Goal: Task Accomplishment & Management: Manage account settings

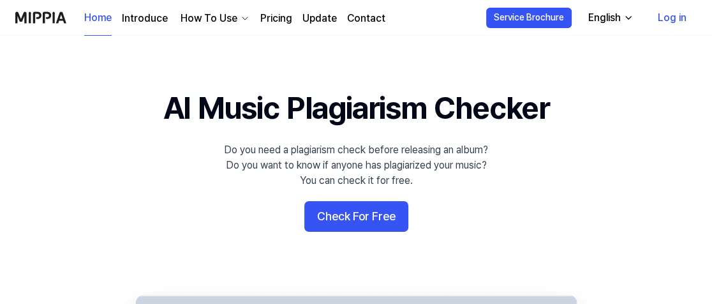
click at [674, 15] on link "Log in" at bounding box center [672, 18] width 49 height 36
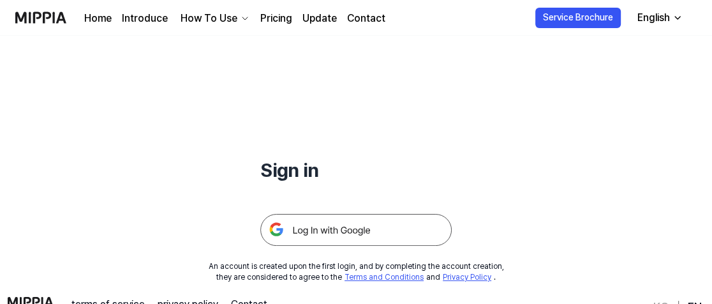
scroll to position [128, 0]
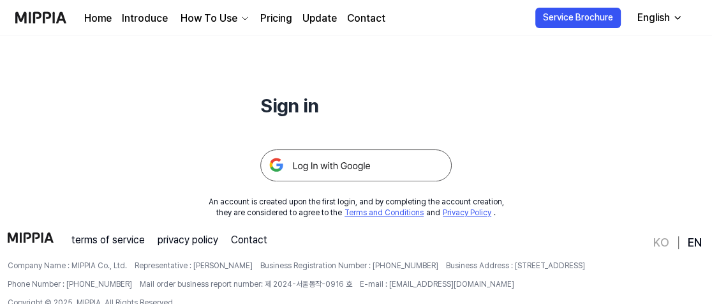
click at [345, 163] on img at bounding box center [355, 165] width 191 height 32
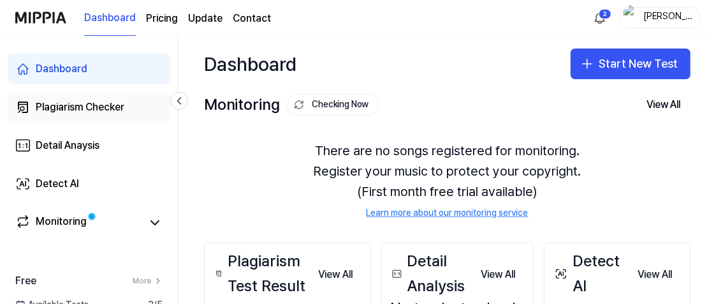
click at [101, 106] on div "Plagiarism Checker" at bounding box center [80, 107] width 89 height 15
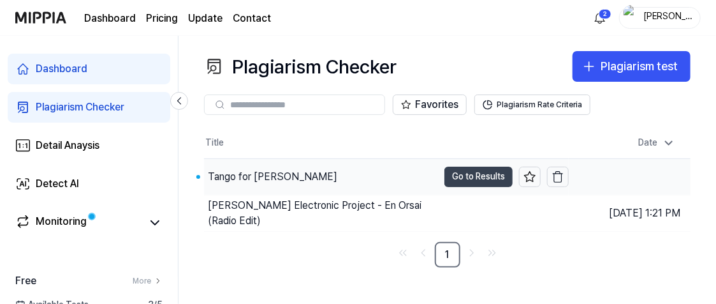
click at [473, 174] on button "Go to Results" at bounding box center [479, 177] width 68 height 20
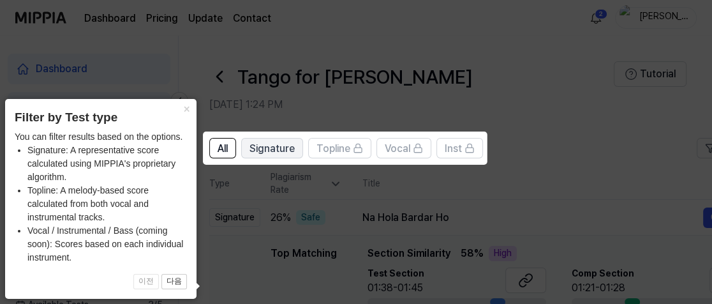
click at [265, 147] on span "Signature" at bounding box center [271, 148] width 45 height 15
click at [219, 147] on span "All" at bounding box center [223, 148] width 10 height 15
click at [181, 105] on button "×" at bounding box center [186, 108] width 20 height 18
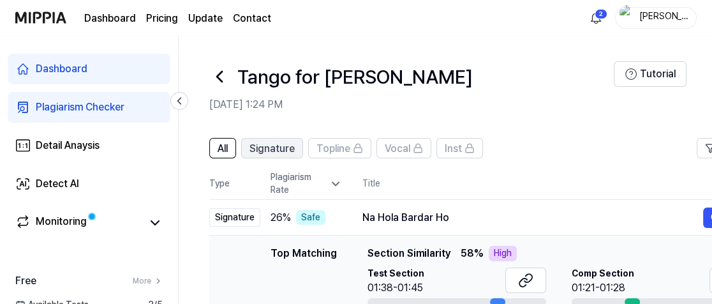
click at [264, 151] on span "Signature" at bounding box center [271, 148] width 45 height 15
click at [219, 151] on span "All" at bounding box center [223, 148] width 10 height 15
click at [664, 15] on div "[PERSON_NAME] Project" at bounding box center [664, 17] width 50 height 14
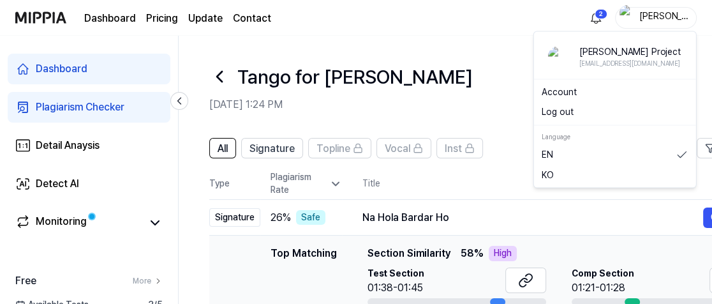
click at [567, 94] on link "Account" at bounding box center [615, 91] width 147 height 13
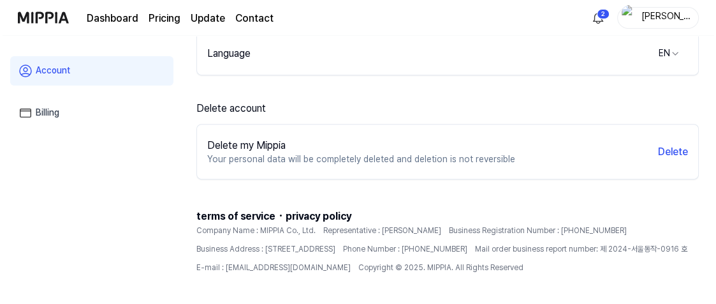
scroll to position [383, 0]
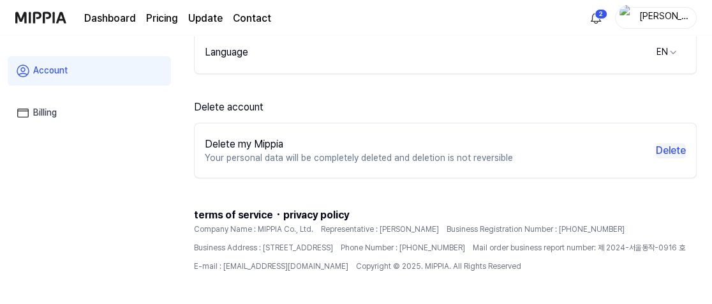
click at [665, 148] on button "Delete" at bounding box center [671, 150] width 30 height 15
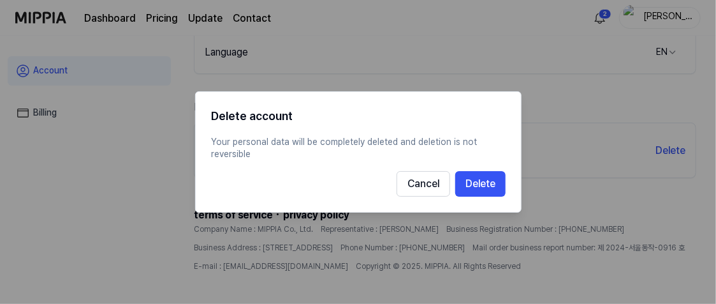
click at [481, 190] on button "Delete" at bounding box center [481, 184] width 50 height 26
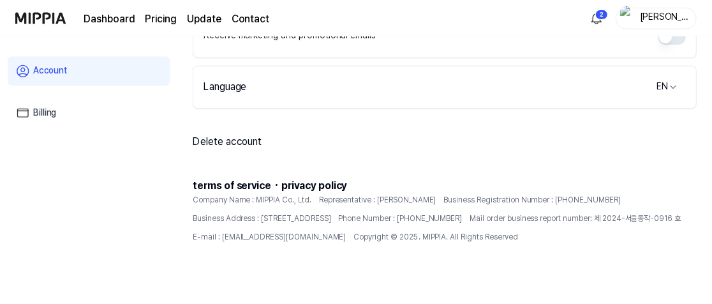
scroll to position [346, 0]
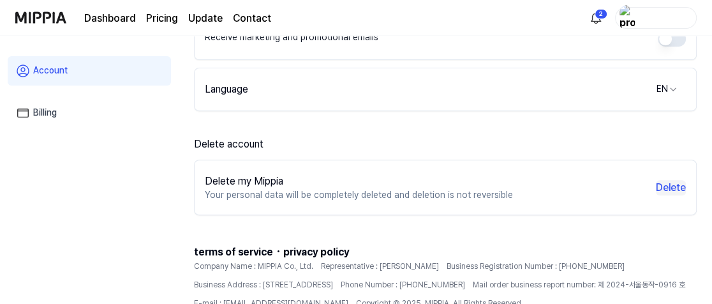
click at [669, 187] on button "Delete" at bounding box center [671, 187] width 30 height 15
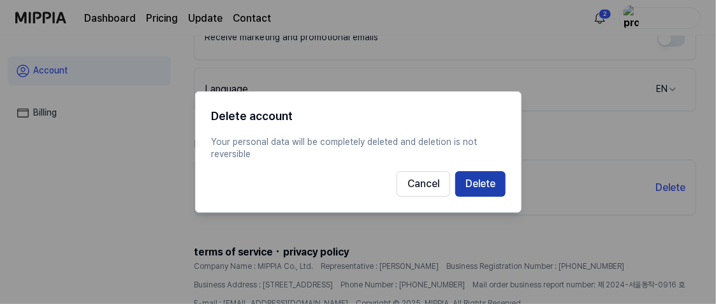
click at [481, 190] on button "Delete" at bounding box center [481, 184] width 50 height 26
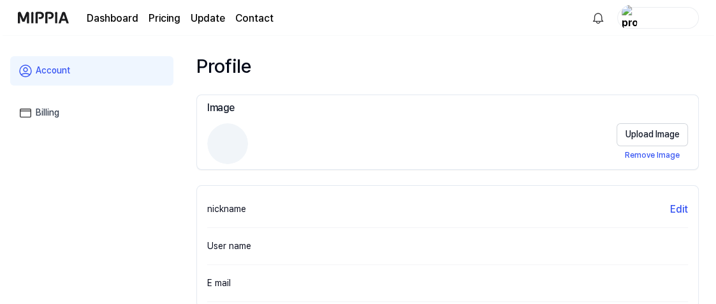
scroll to position [0, 0]
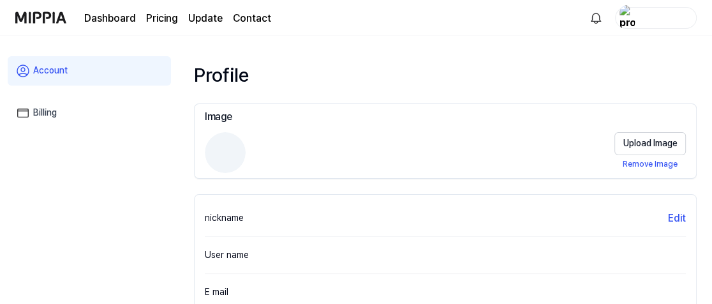
click at [41, 17] on img at bounding box center [40, 17] width 51 height 35
